Goal: Use online tool/utility: Utilize a website feature to perform a specific function

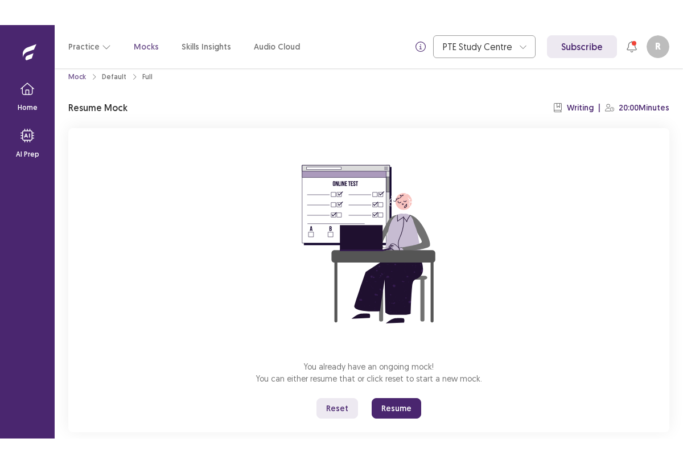
scroll to position [36, 0]
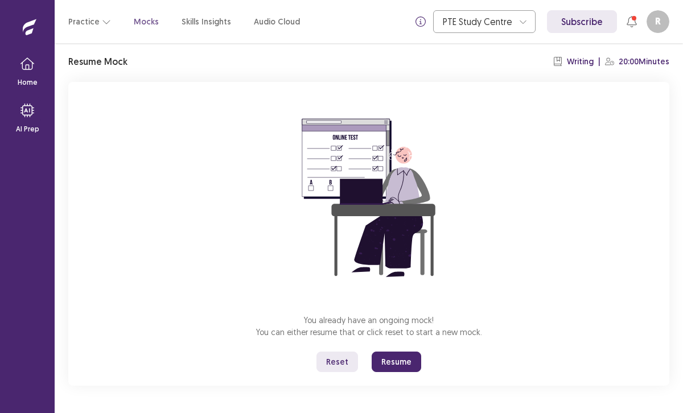
click at [331, 361] on button "Reset" at bounding box center [338, 362] width 42 height 20
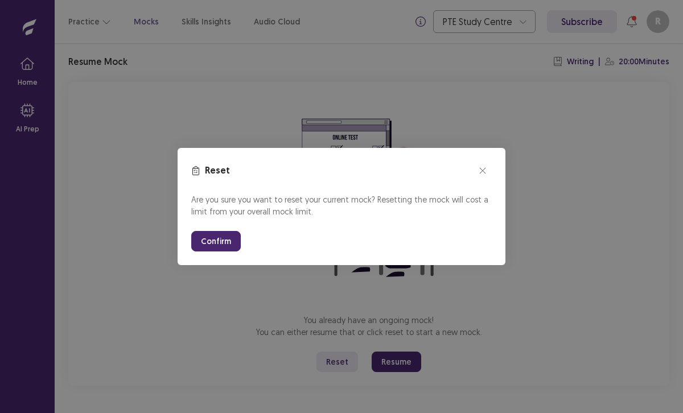
click at [220, 252] on section "Reset Are you sure you want to reset your current mock? Resetting the mock will…" at bounding box center [342, 206] width 328 height 117
click at [220, 243] on button "Confirm" at bounding box center [216, 241] width 50 height 20
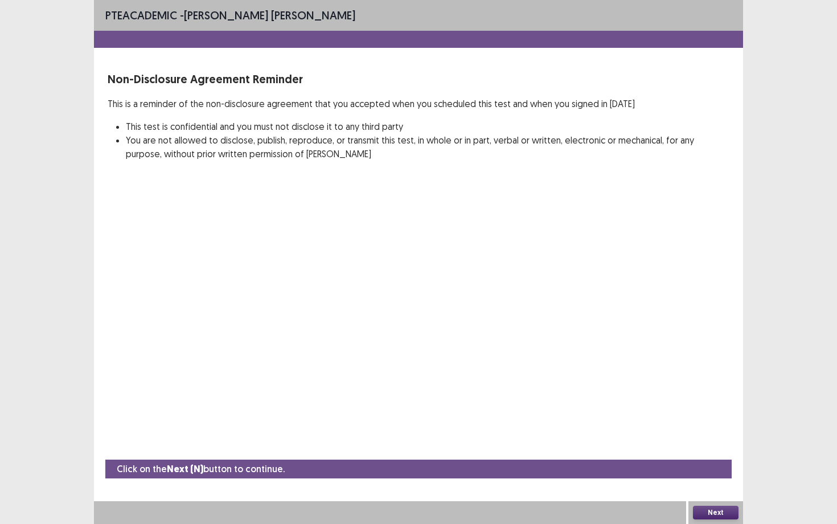
click at [683, 413] on button "Next" at bounding box center [716, 513] width 46 height 14
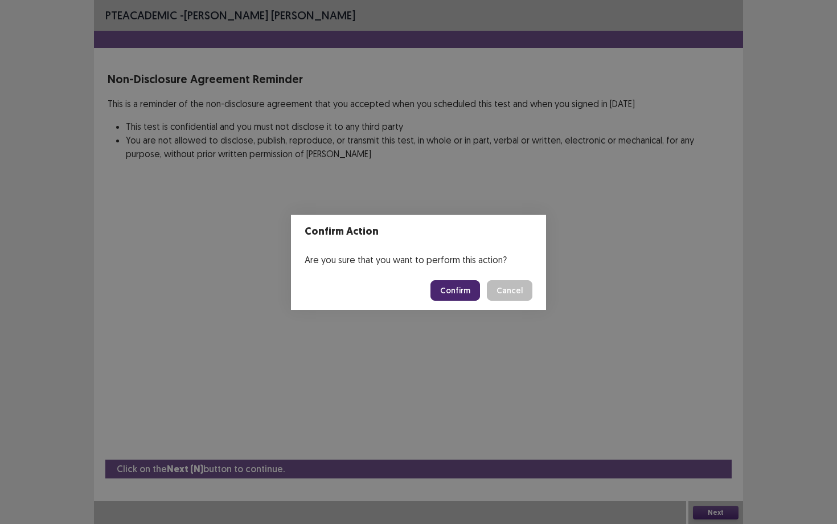
click at [455, 292] on button "Confirm" at bounding box center [455, 290] width 50 height 20
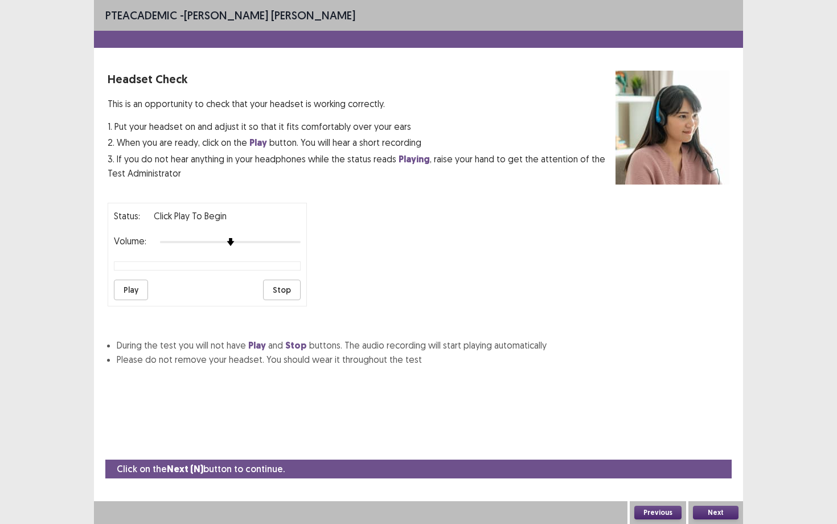
click at [683, 413] on button "Next" at bounding box center [716, 513] width 46 height 14
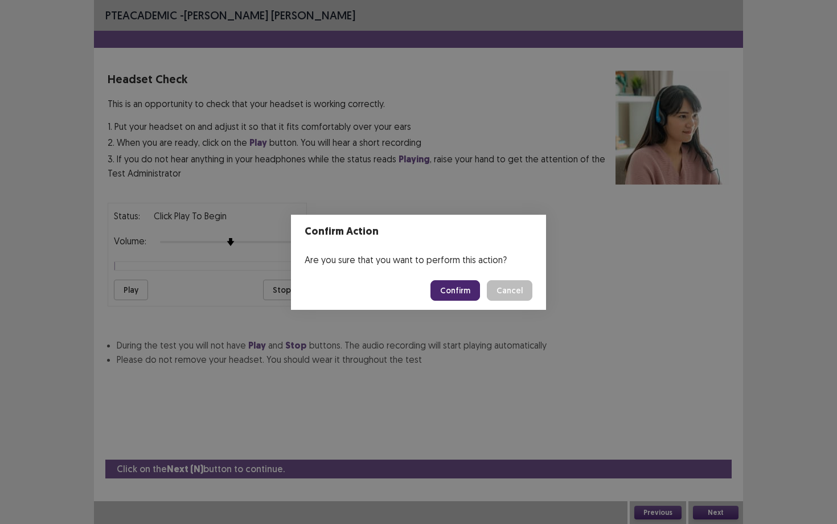
click at [564, 403] on div "Confirm Action Are you sure that you want to perform this action? Confirm Cancel" at bounding box center [418, 262] width 837 height 524
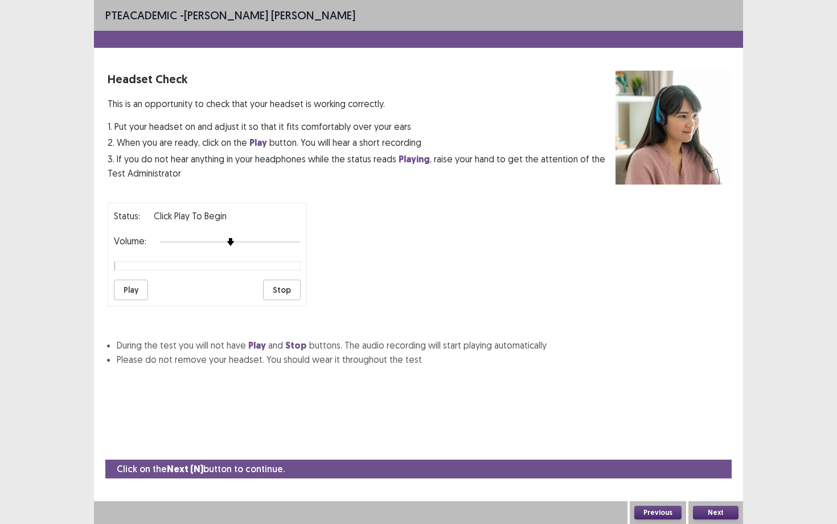
click at [659, 413] on button "Previous" at bounding box center [657, 513] width 47 height 14
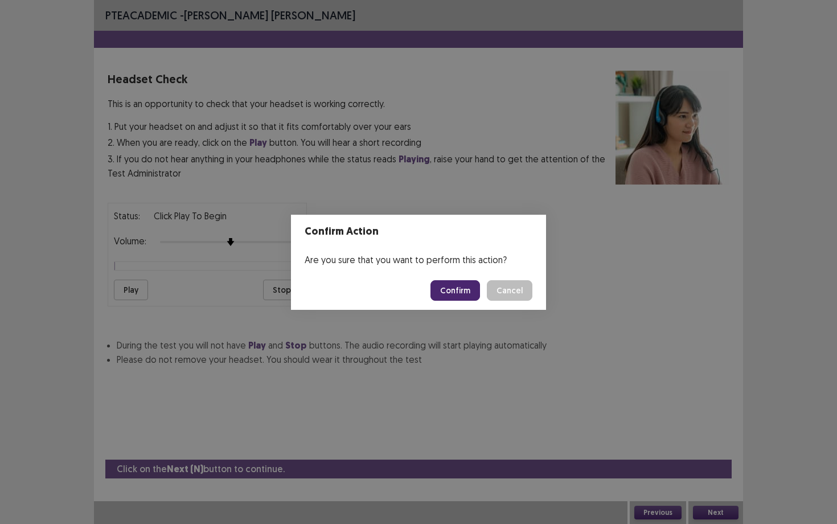
click at [455, 288] on button "Confirm" at bounding box center [455, 290] width 50 height 20
